Goal: Find specific page/section: Find specific page/section

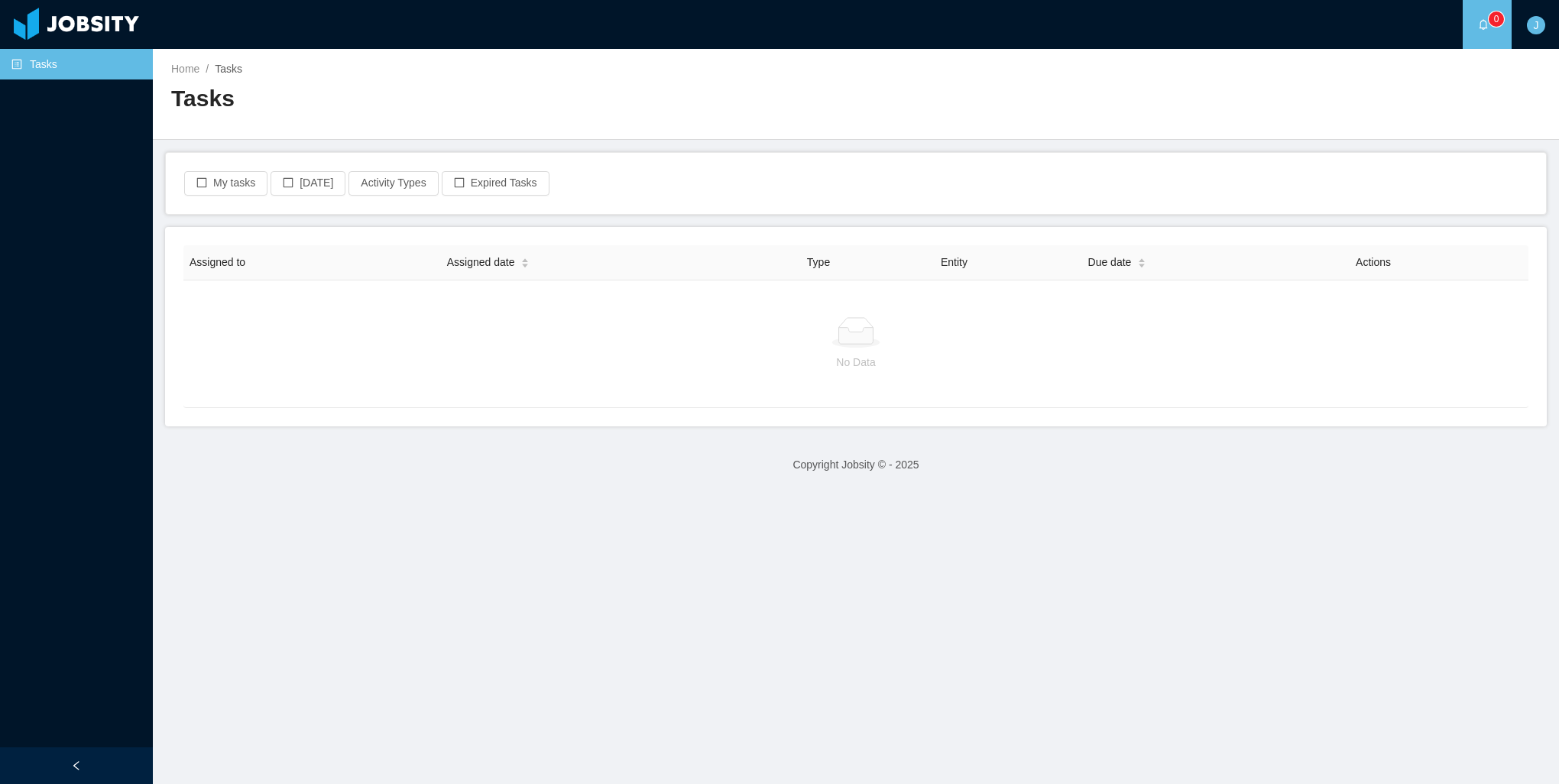
click at [37, 71] on link "Tasks" at bounding box center [76, 64] width 129 height 31
click at [71, 28] on div at bounding box center [76, 23] width 138 height 32
click at [66, 762] on div at bounding box center [76, 766] width 153 height 37
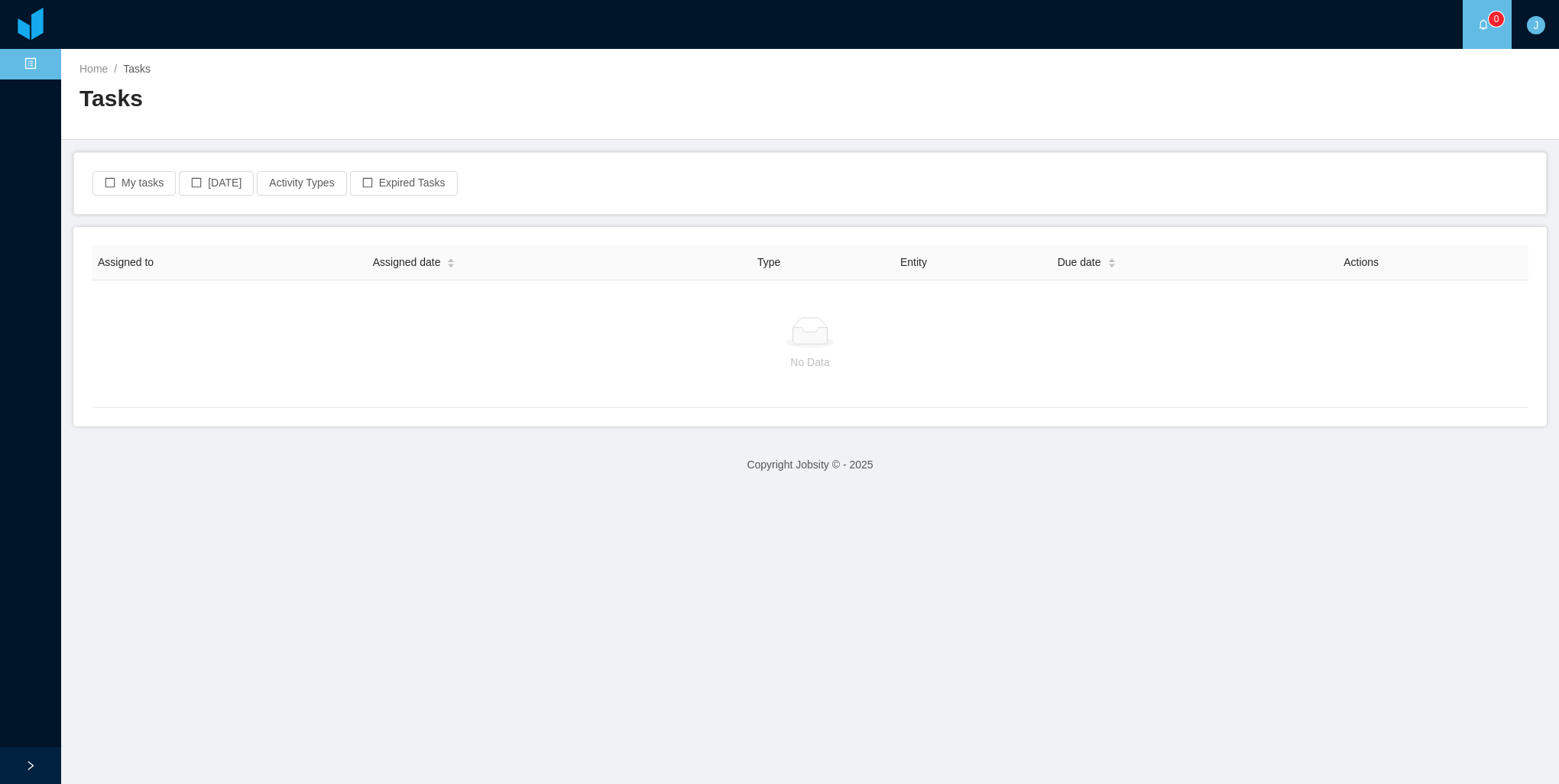
click at [33, 757] on div at bounding box center [31, 766] width 61 height 37
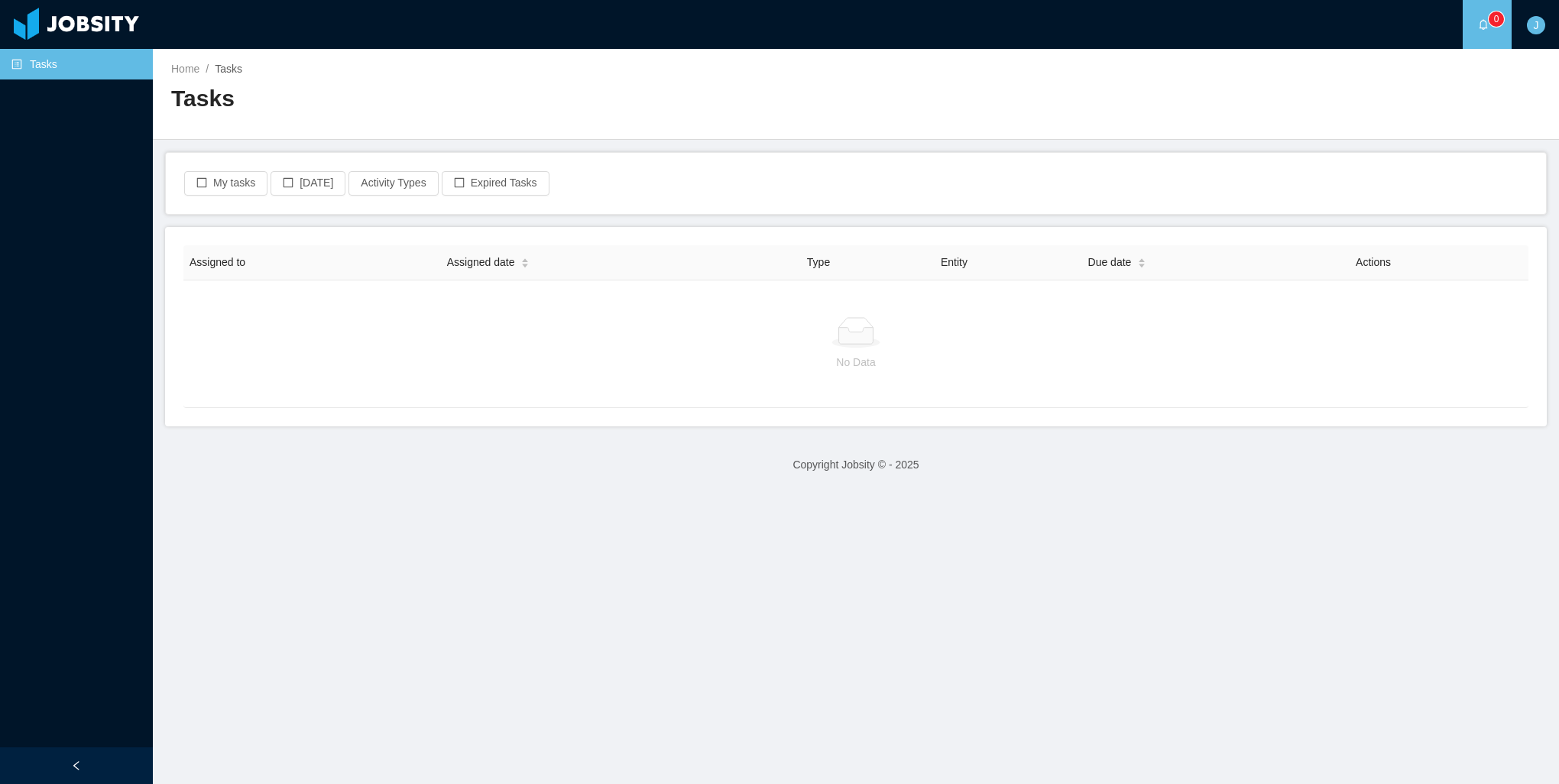
click at [119, 29] on div at bounding box center [76, 23] width 138 height 32
click at [1547, 20] on div "J" at bounding box center [1536, 24] width 49 height 49
click at [1514, 72] on link "Profile" at bounding box center [1498, 72] width 98 height 31
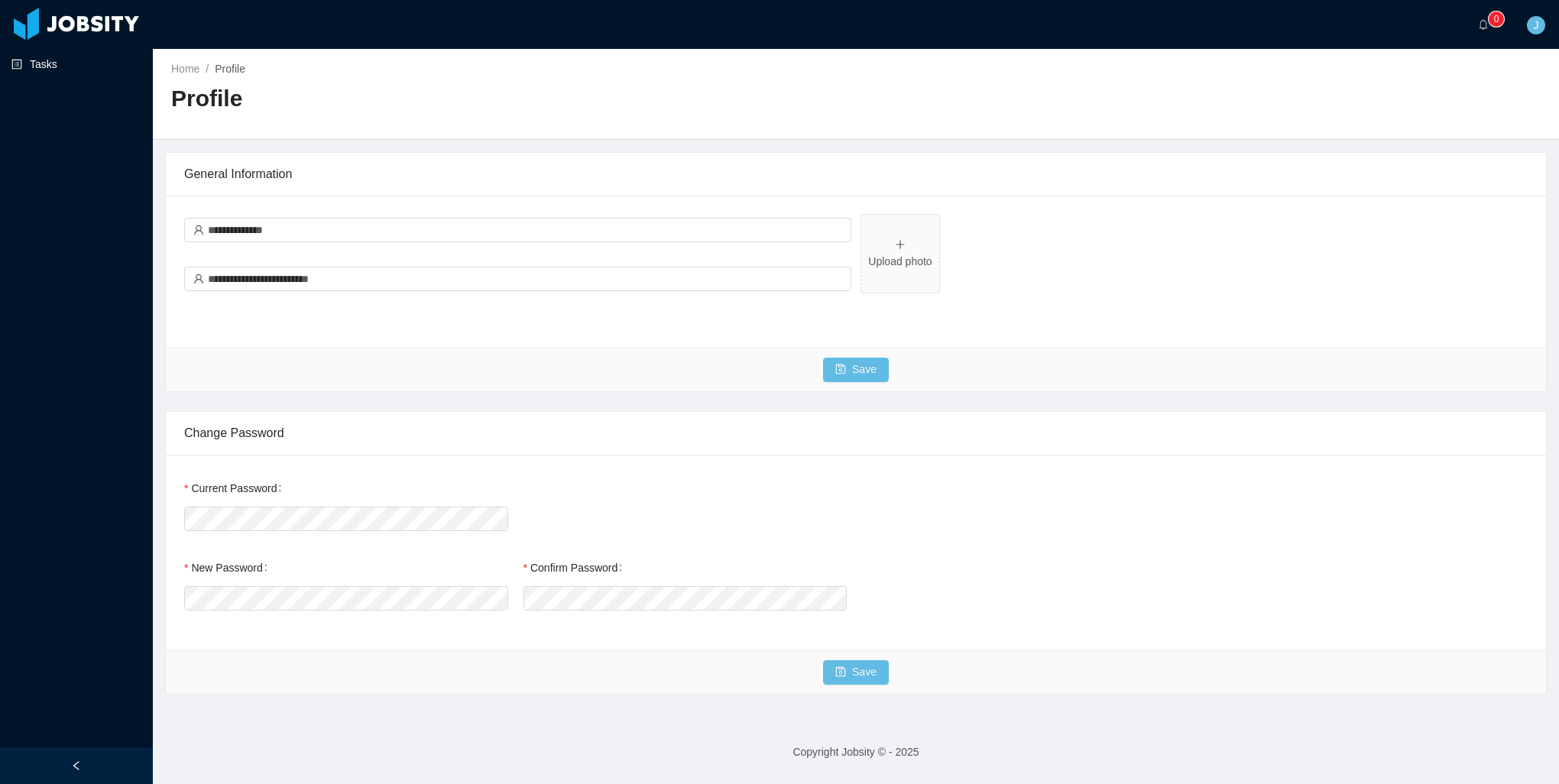
click at [46, 75] on link "Tasks" at bounding box center [76, 64] width 129 height 31
